Goal: Find contact information: Find contact information

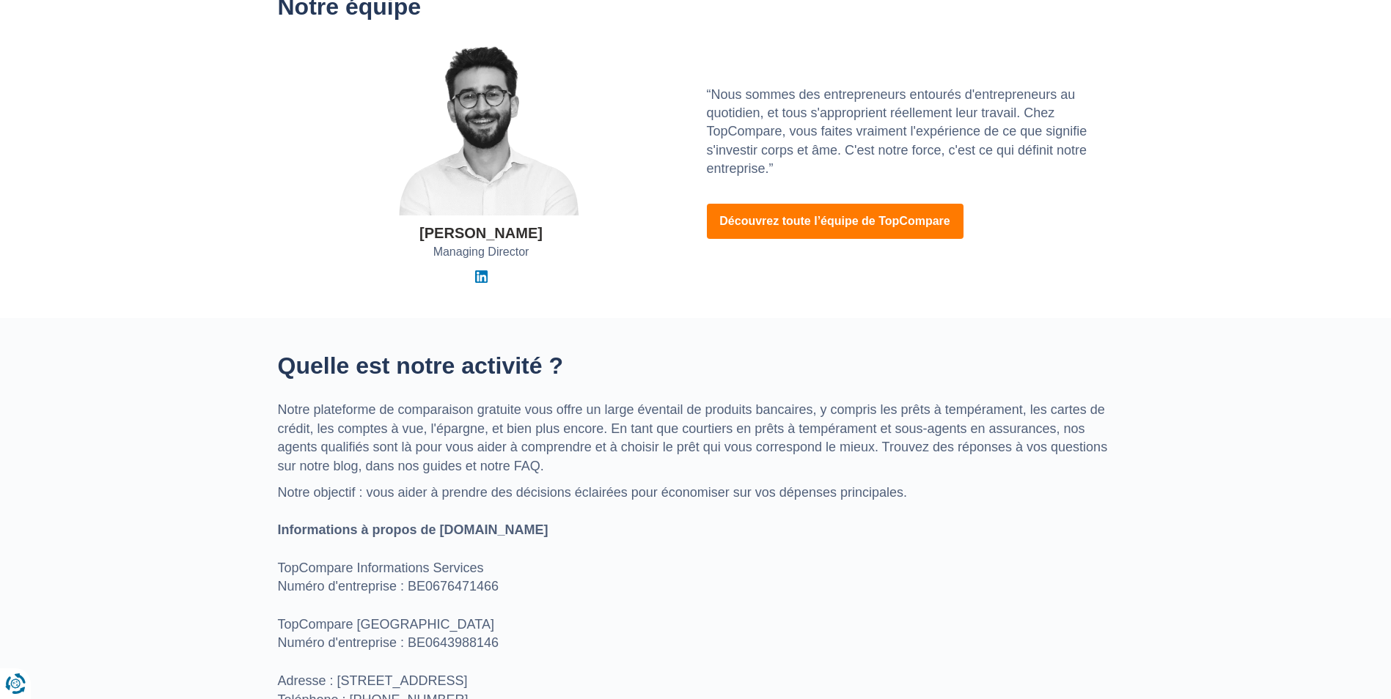
scroll to position [293, 0]
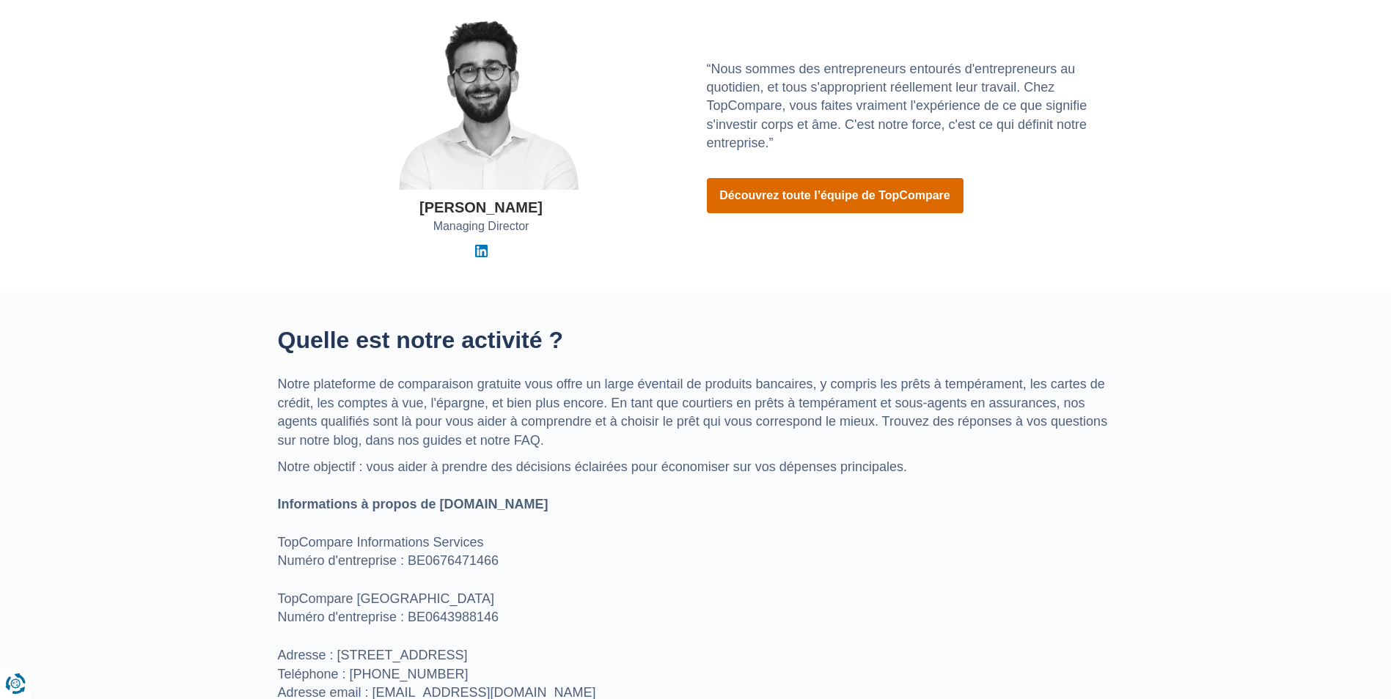
click at [774, 194] on link "Découvrez toute l’équipe de TopCompare" at bounding box center [835, 195] width 257 height 35
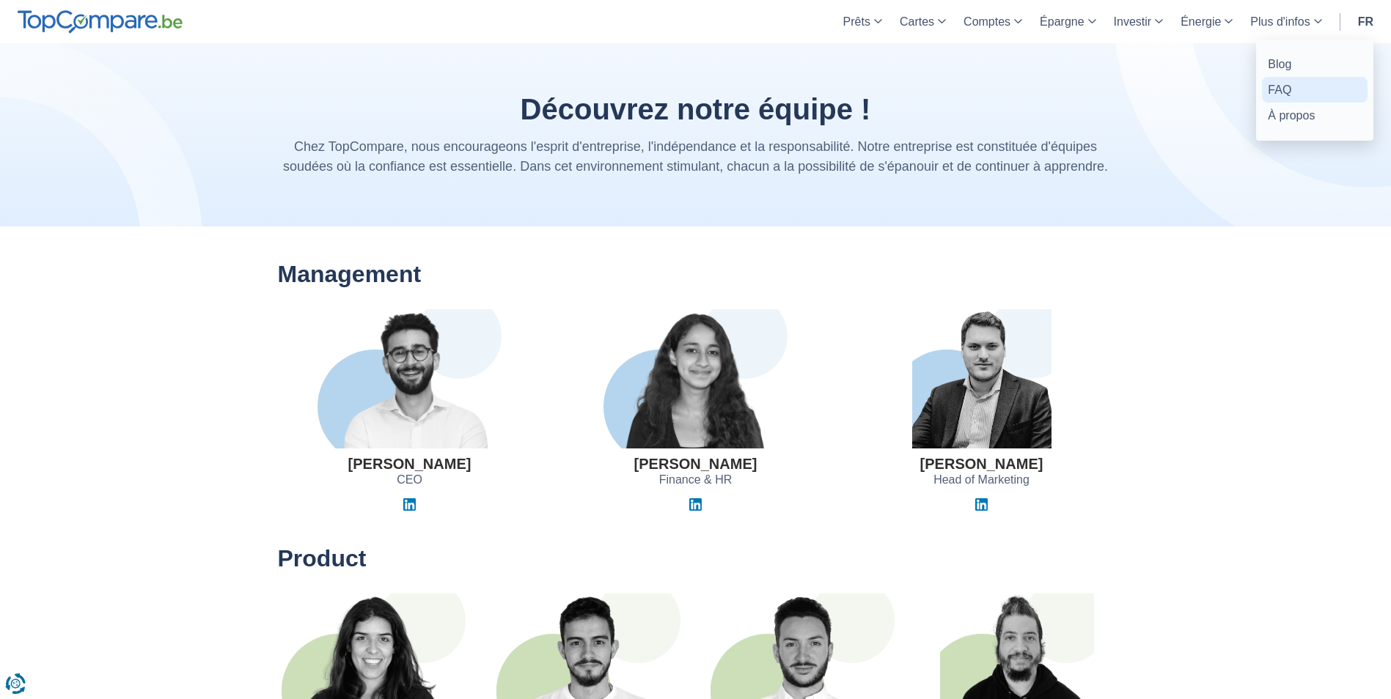
click at [1275, 85] on link "FAQ" at bounding box center [1315, 90] width 106 height 26
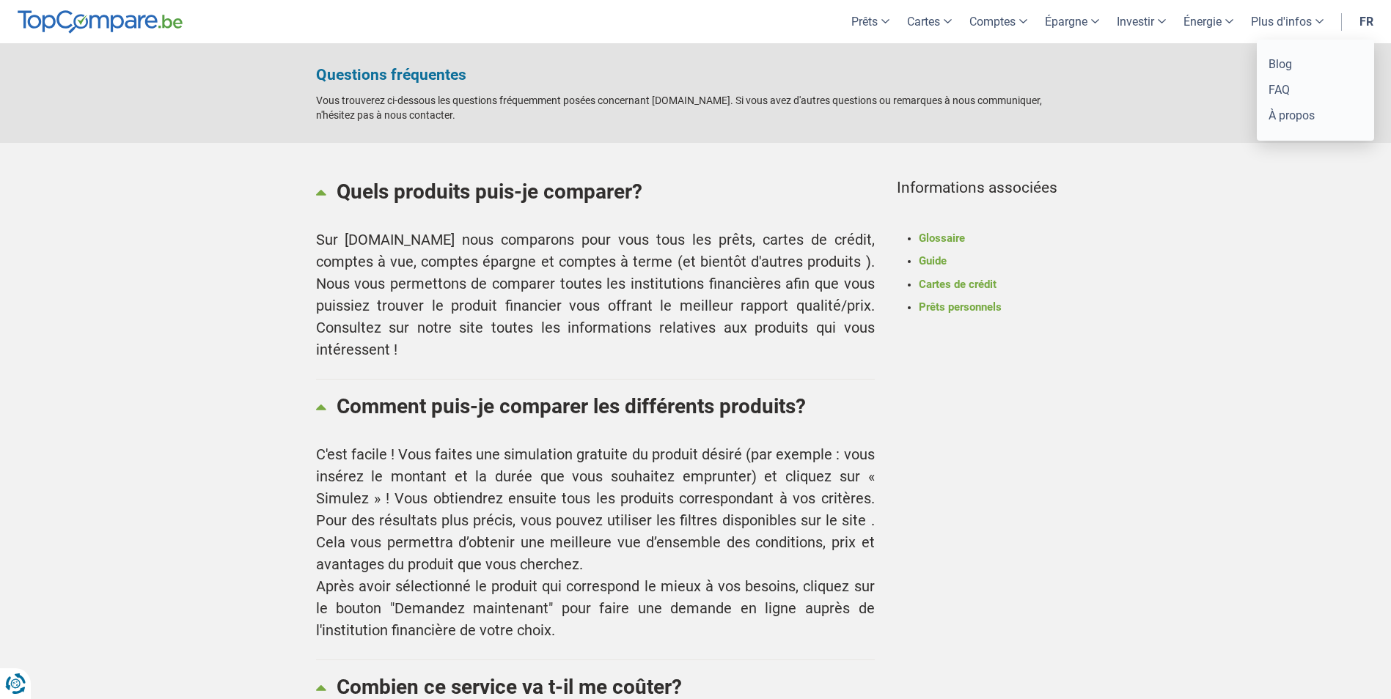
click at [1258, 20] on link "Plus d'infos" at bounding box center [1287, 21] width 90 height 43
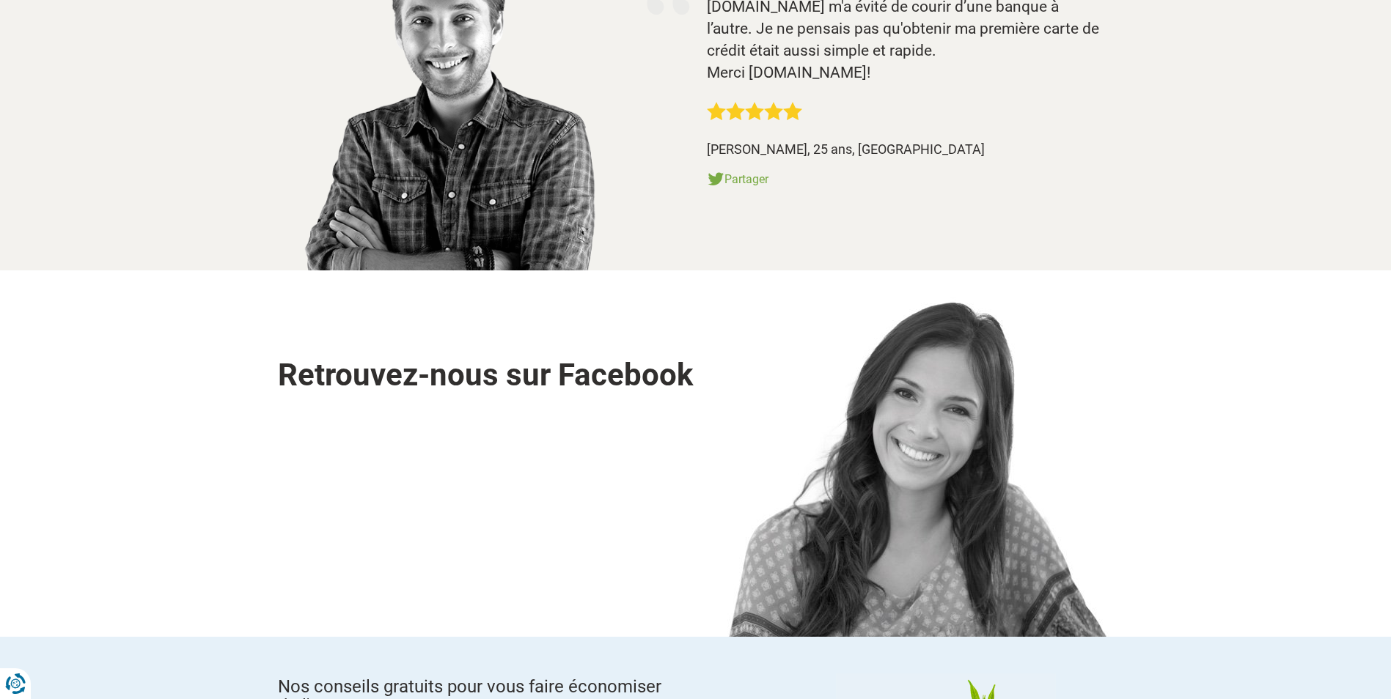
scroll to position [1906, 0]
